Goal: Find specific page/section: Find specific page/section

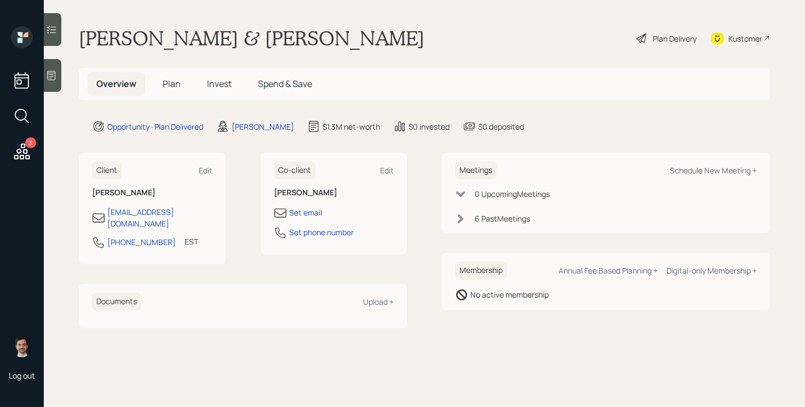
click at [671, 53] on main "[PERSON_NAME] & [PERSON_NAME] Plan Delivery Kustomer Overview Plan Invest Spend…" at bounding box center [424, 203] width 761 height 407
click at [668, 39] on div "Plan Delivery" at bounding box center [675, 38] width 44 height 11
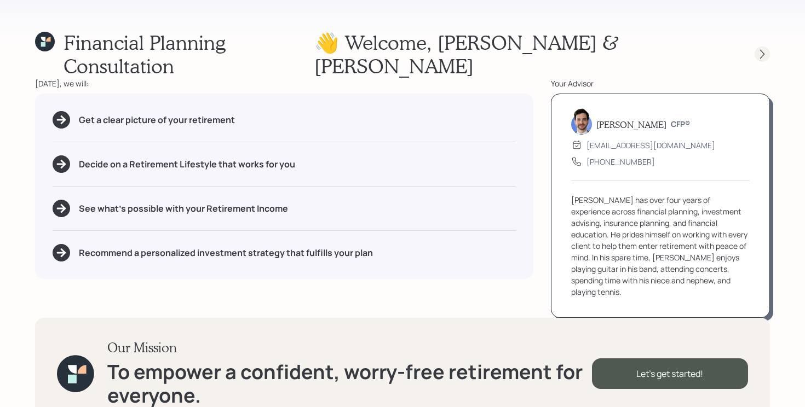
click at [765, 49] on icon at bounding box center [762, 54] width 11 height 11
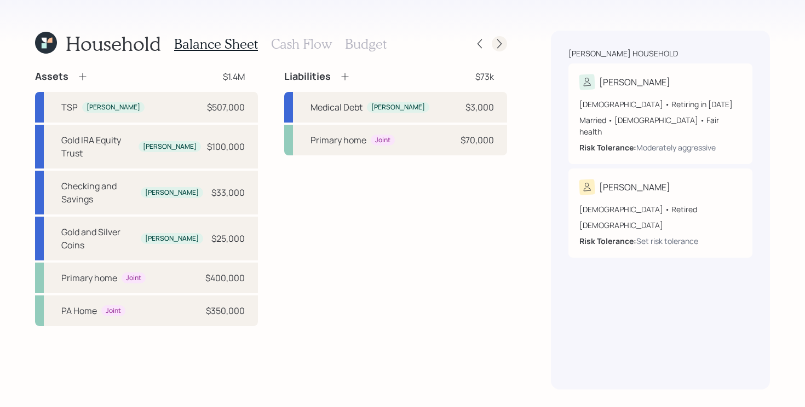
click at [500, 44] on icon at bounding box center [499, 43] width 4 height 9
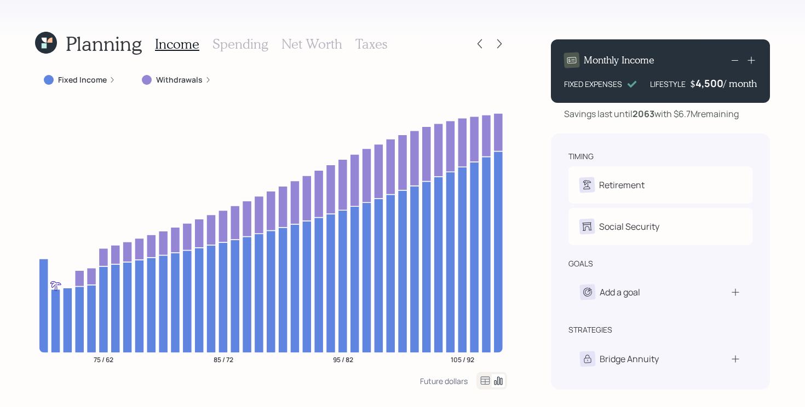
click at [500, 44] on icon at bounding box center [499, 43] width 4 height 9
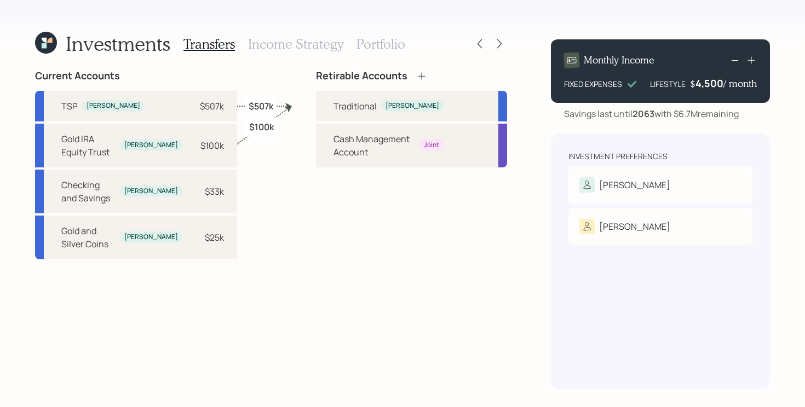
click at [43, 43] on icon at bounding box center [46, 43] width 22 height 22
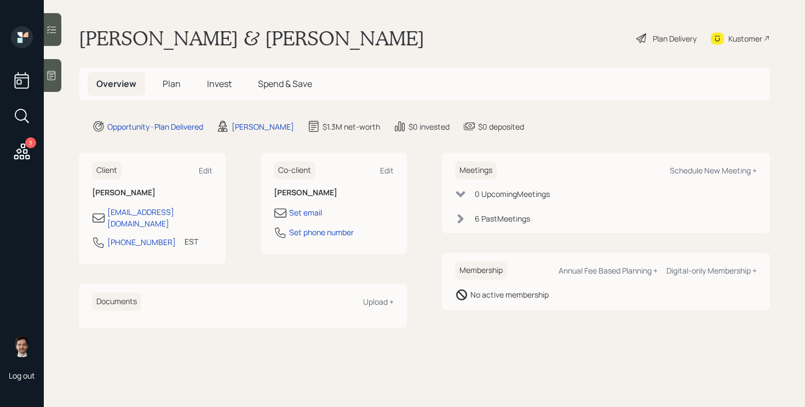
click at [172, 85] on span "Plan" at bounding box center [172, 84] width 18 height 12
